Goal: Find specific page/section: Find specific page/section

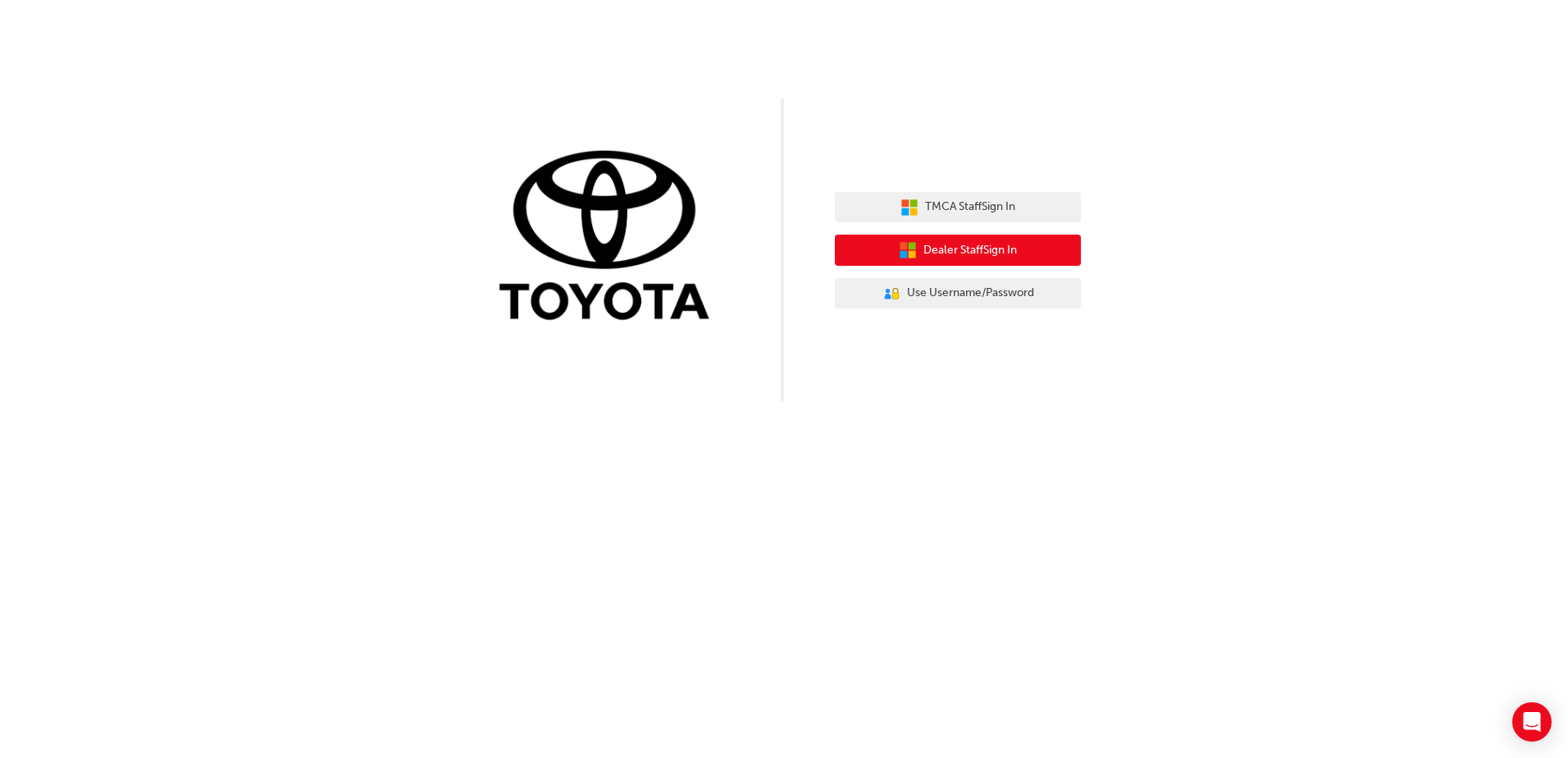
click at [953, 252] on span "Dealer Staff Sign In" at bounding box center [970, 251] width 94 height 19
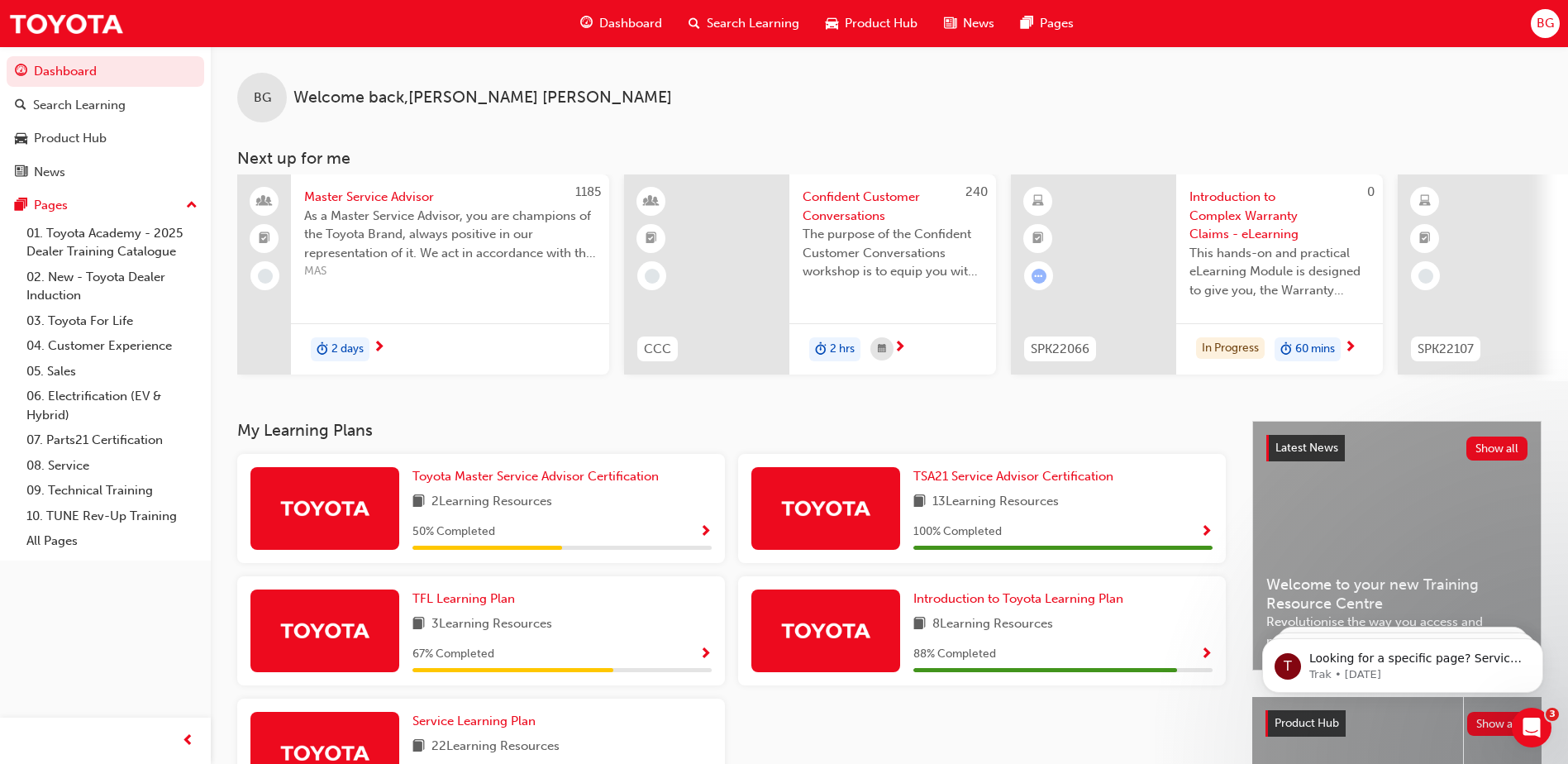
click at [882, 32] on span "Product Hub" at bounding box center [881, 23] width 73 height 19
